Goal: Entertainment & Leisure: Consume media (video, audio)

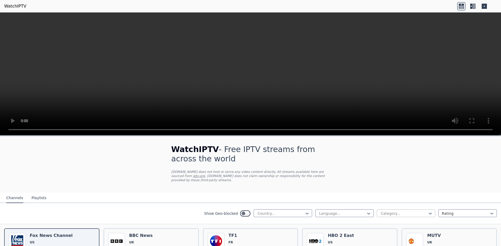
click at [393, 211] on div at bounding box center [403, 213] width 47 height 5
click at [288, 211] on div at bounding box center [280, 213] width 47 height 5
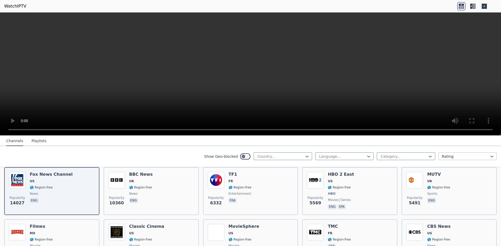
scroll to position [52, 0]
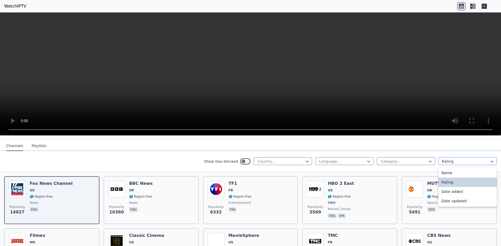
click at [455, 159] on div at bounding box center [465, 161] width 47 height 5
drag, startPoint x: 454, startPoint y: 159, endPoint x: 402, endPoint y: 157, distance: 51.4
click at [453, 159] on div at bounding box center [465, 161] width 47 height 5
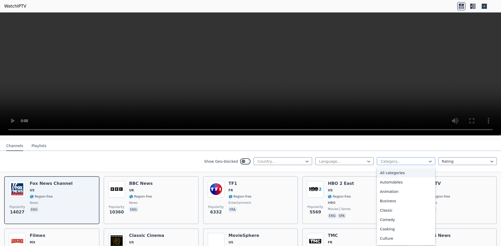
click at [401, 159] on div at bounding box center [403, 161] width 47 height 5
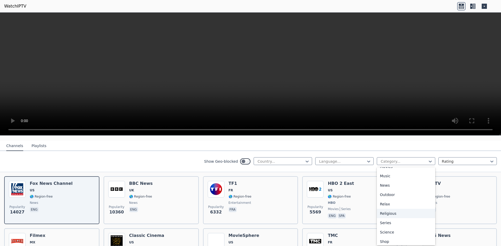
scroll to position [177, 0]
click at [389, 216] on div "Sports" at bounding box center [406, 220] width 58 height 9
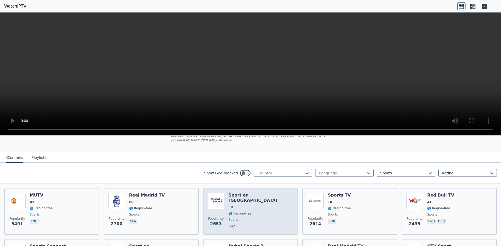
scroll to position [52, 0]
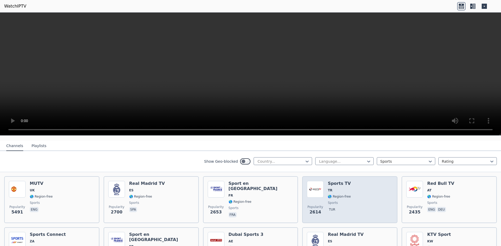
click at [370, 195] on div "Popularity 2614 Sports TV TR 🌎 Region-free sports tur" at bounding box center [350, 200] width 86 height 38
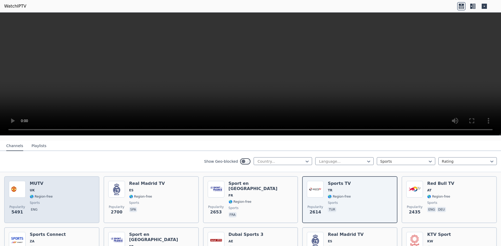
click at [71, 204] on div "Popularity 5491 MUTV [GEOGRAPHIC_DATA] 🌎 Region-free sports eng" at bounding box center [52, 200] width 86 height 38
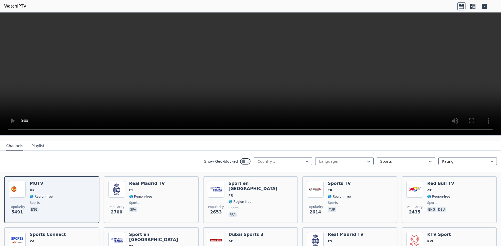
click at [486, 4] on icon at bounding box center [483, 6] width 5 height 5
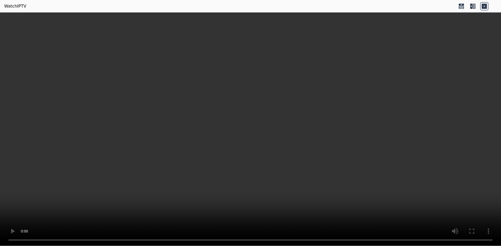
click at [473, 7] on icon at bounding box center [472, 6] width 8 height 8
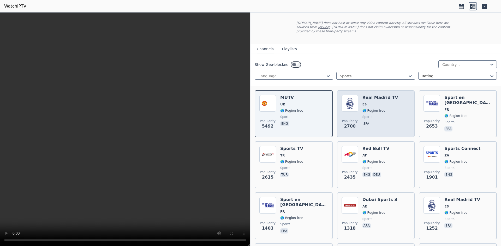
scroll to position [26, 0]
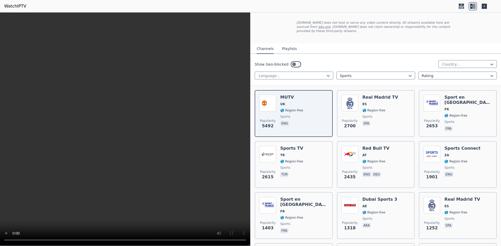
click at [358, 55] on div "Show Geo-blocked Country... Language... Sports Rating" at bounding box center [375, 70] width 250 height 32
click at [284, 44] on button "Playlists" at bounding box center [289, 49] width 15 height 10
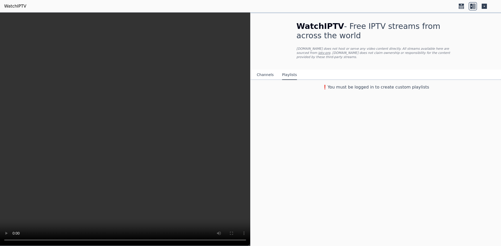
click at [264, 72] on button "Channels" at bounding box center [265, 75] width 17 height 10
